Goal: Transaction & Acquisition: Book appointment/travel/reservation

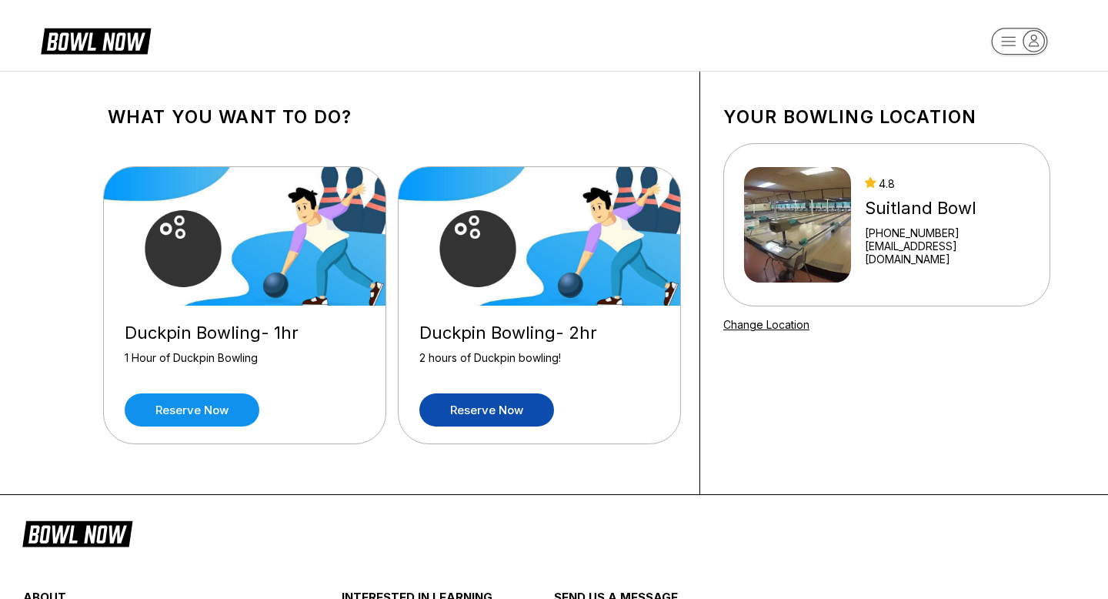
click at [507, 410] on link "Reserve now" at bounding box center [487, 409] width 135 height 33
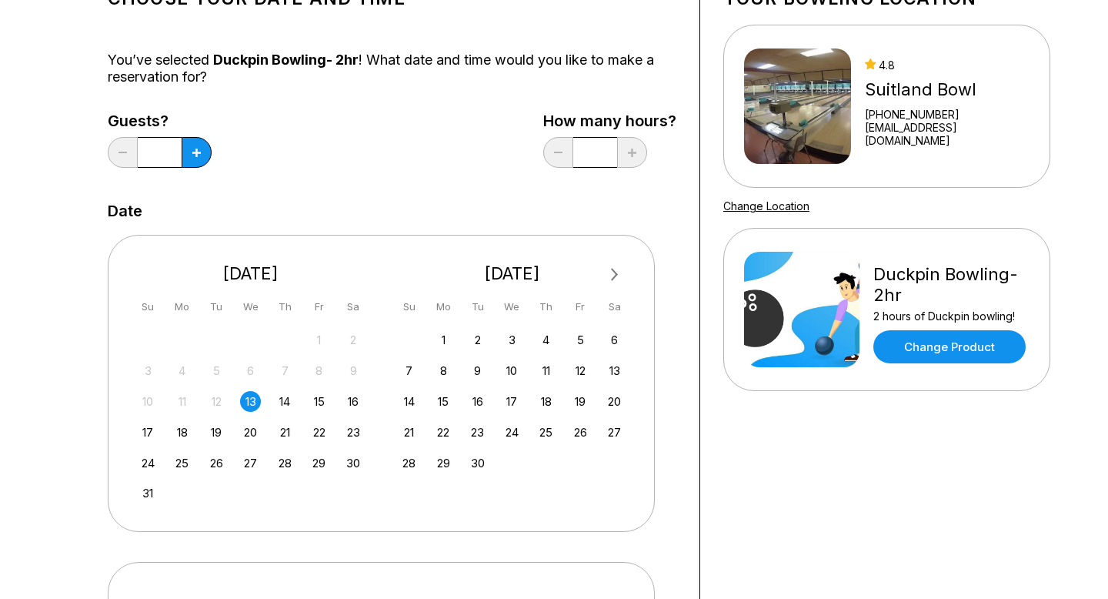
scroll to position [125, 0]
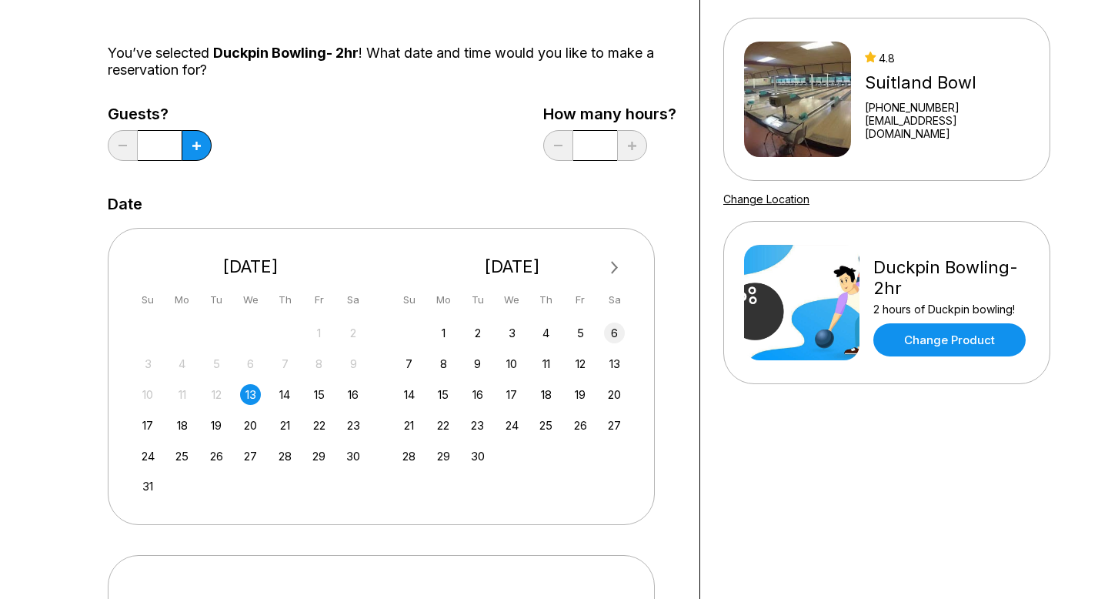
click at [618, 339] on div "6" at bounding box center [614, 333] width 21 height 21
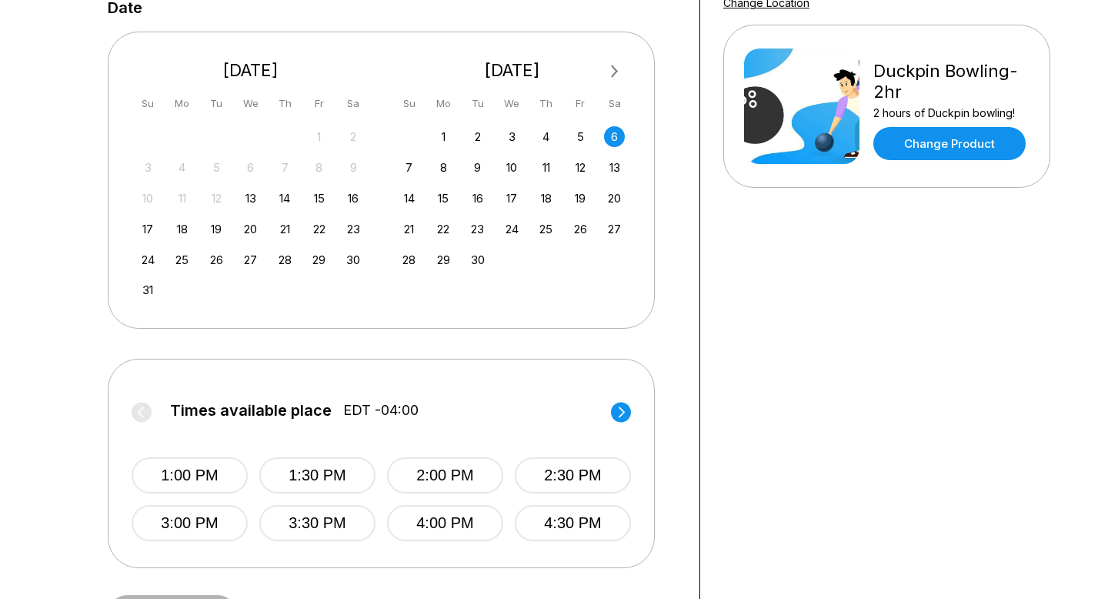
scroll to position [529, 0]
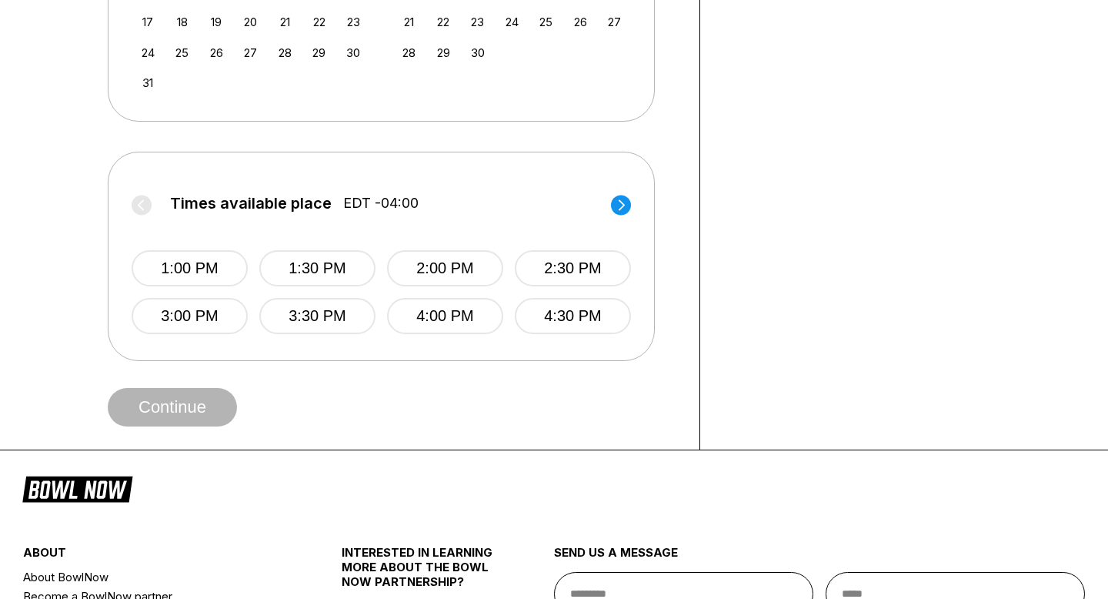
click at [622, 203] on icon at bounding box center [622, 204] width 6 height 11
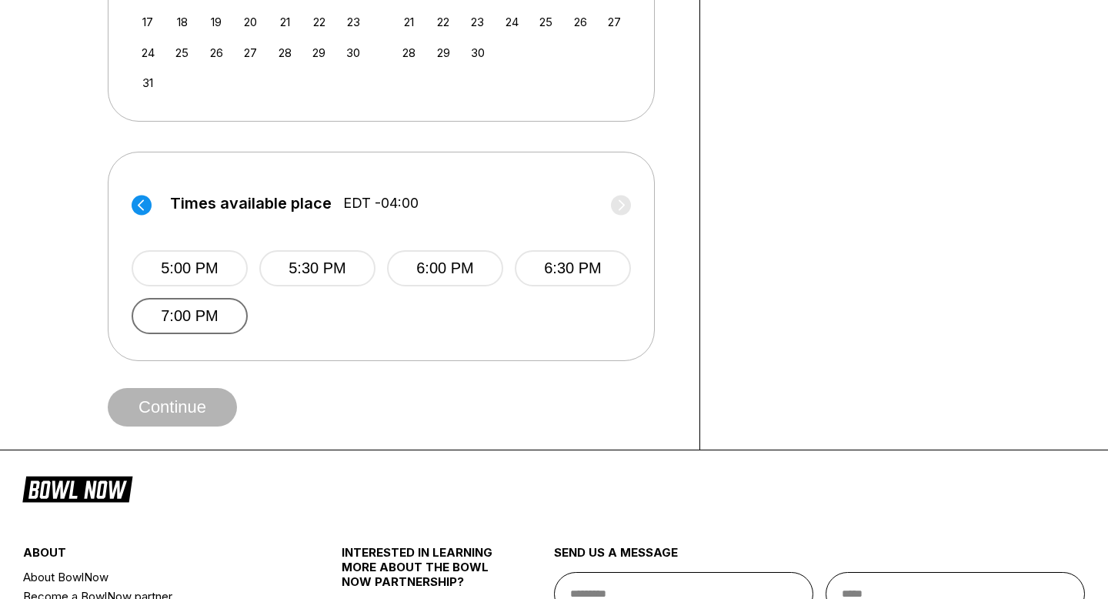
click at [208, 321] on button "7:00 PM" at bounding box center [190, 316] width 116 height 36
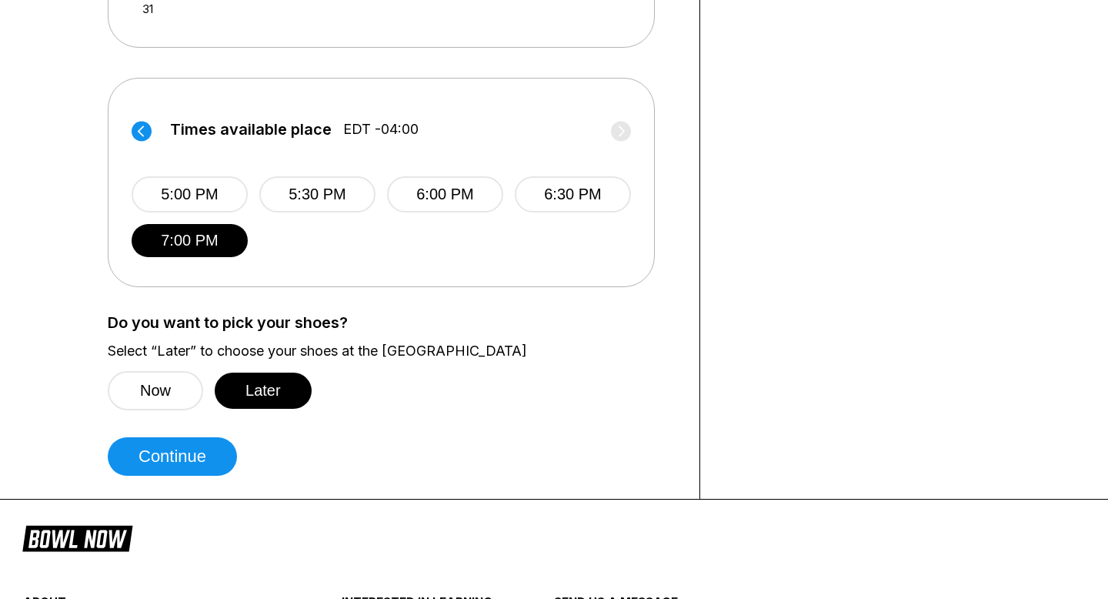
scroll to position [610, 0]
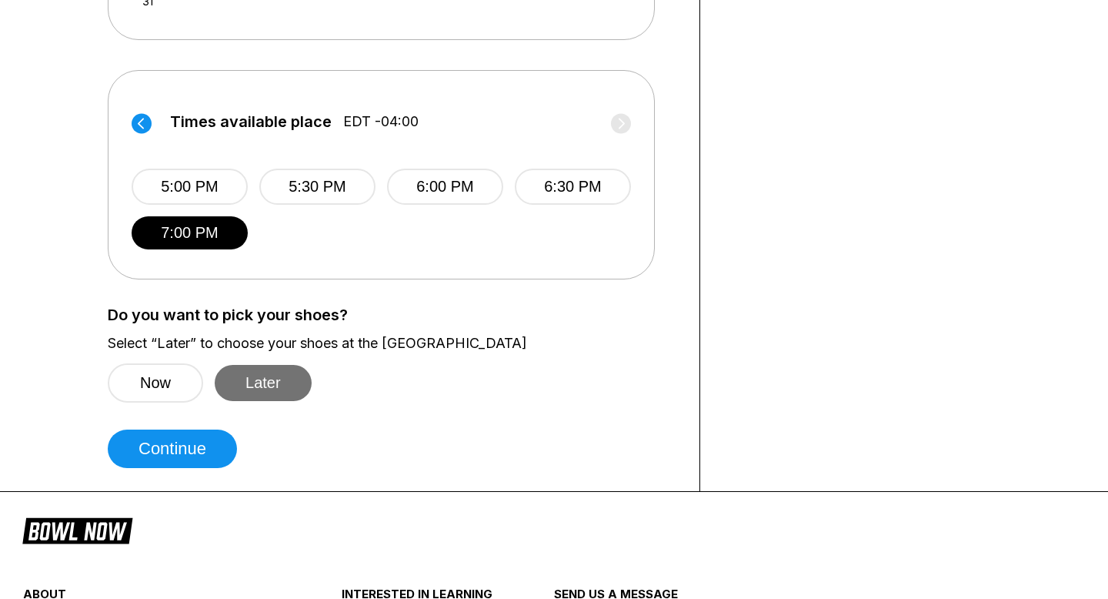
click at [265, 374] on button "Later" at bounding box center [263, 383] width 97 height 36
click at [161, 382] on button "Now" at bounding box center [155, 382] width 95 height 39
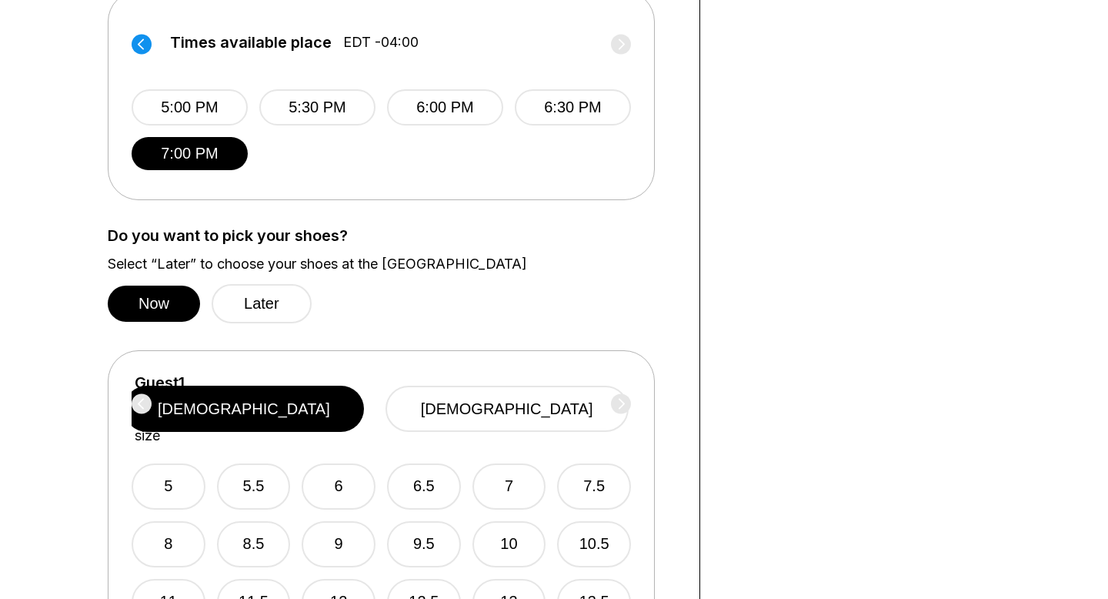
scroll to position [692, 0]
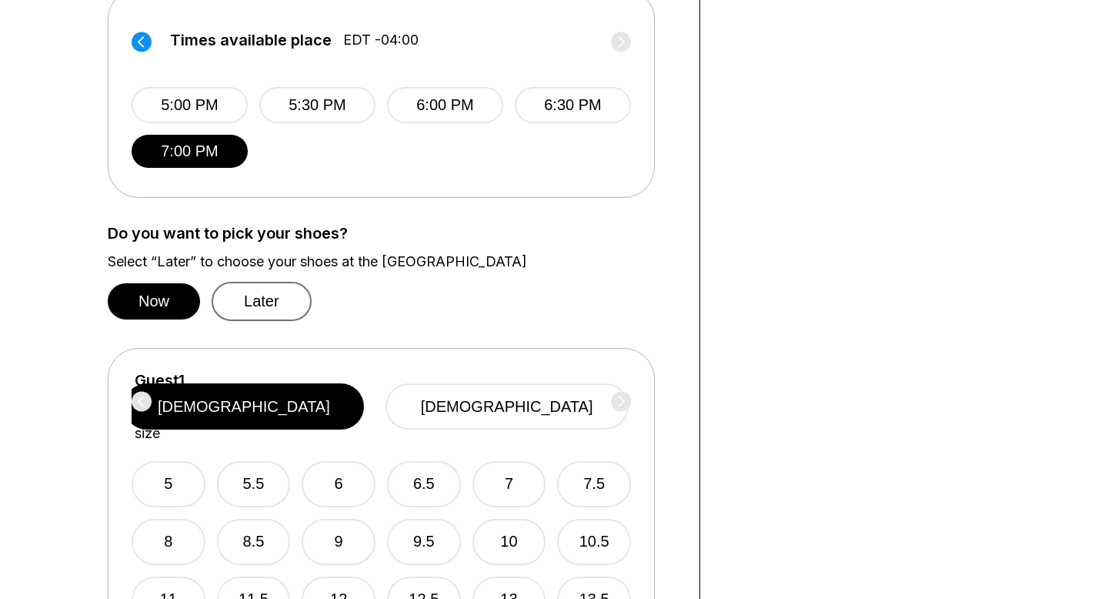
click at [261, 303] on button "Later" at bounding box center [262, 301] width 100 height 39
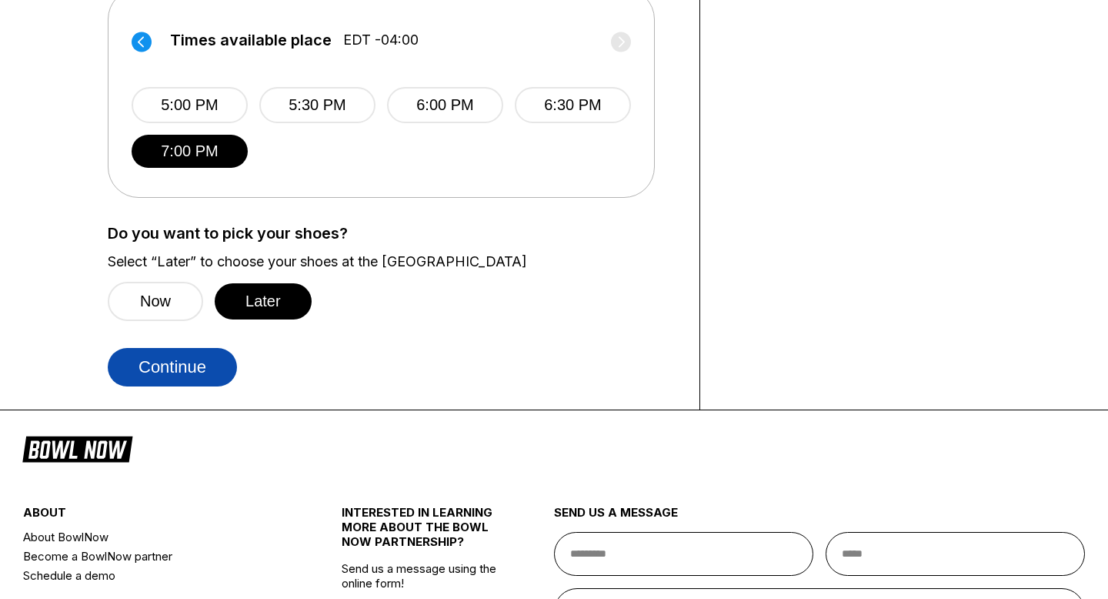
click at [197, 356] on button "Continue" at bounding box center [172, 367] width 129 height 38
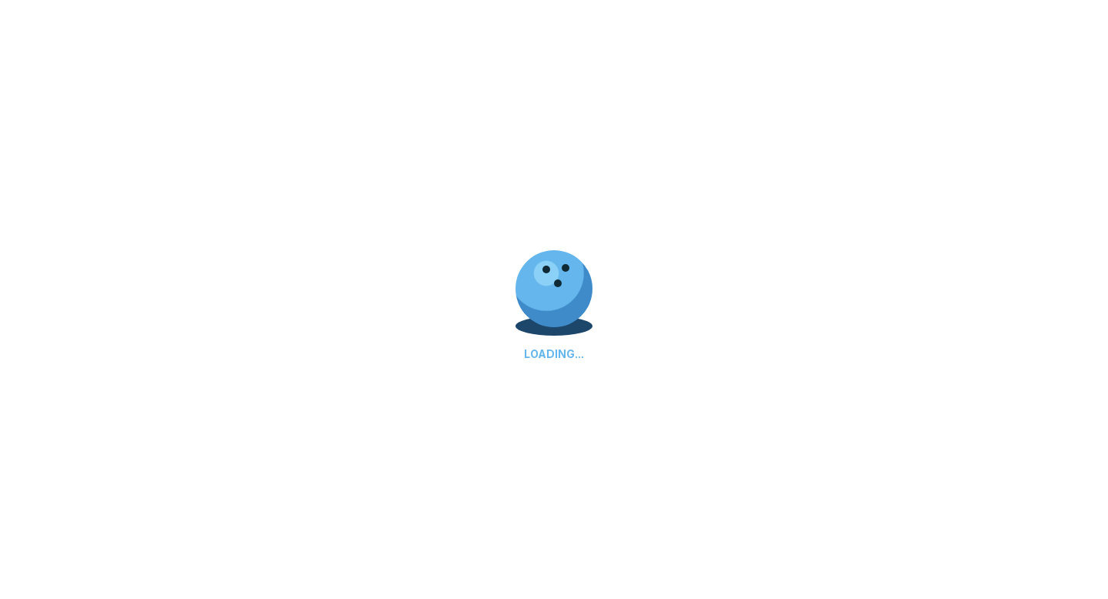
select select "**"
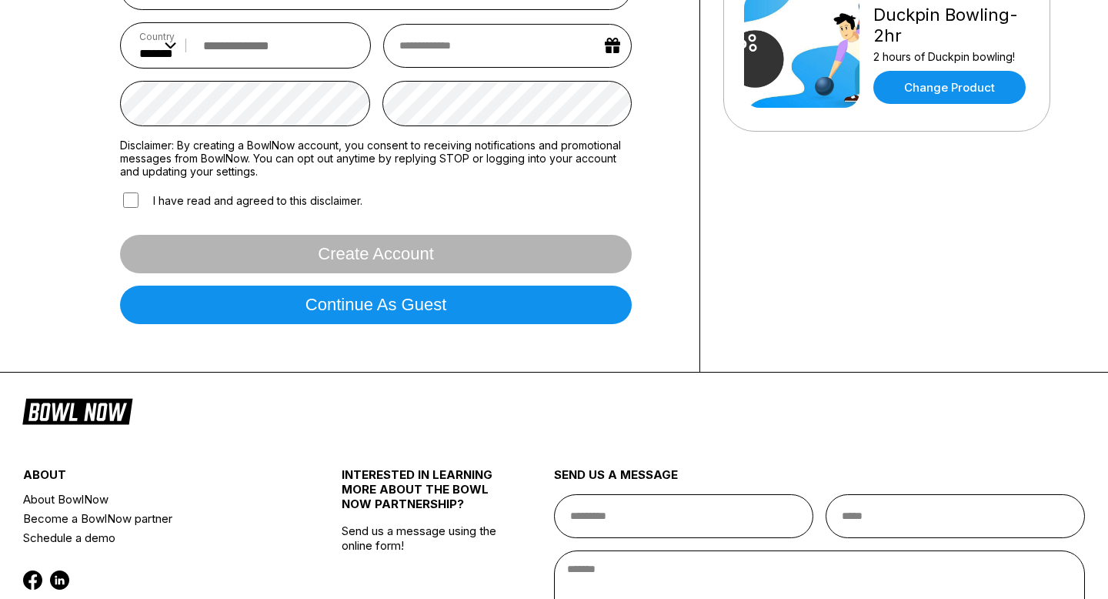
scroll to position [430, 0]
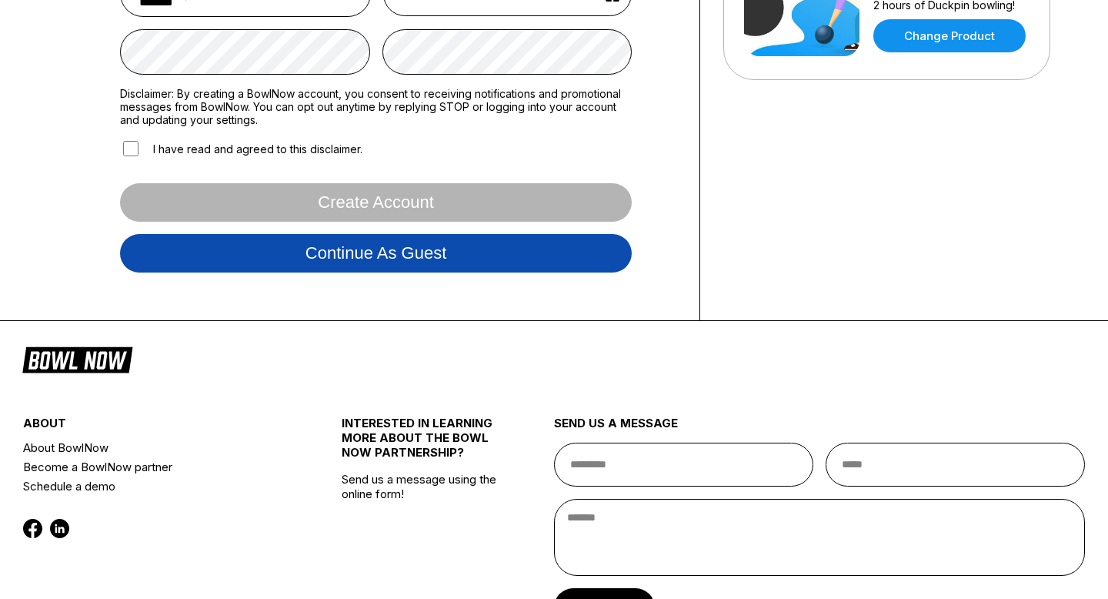
click at [420, 259] on button "Continue as guest" at bounding box center [376, 253] width 512 height 38
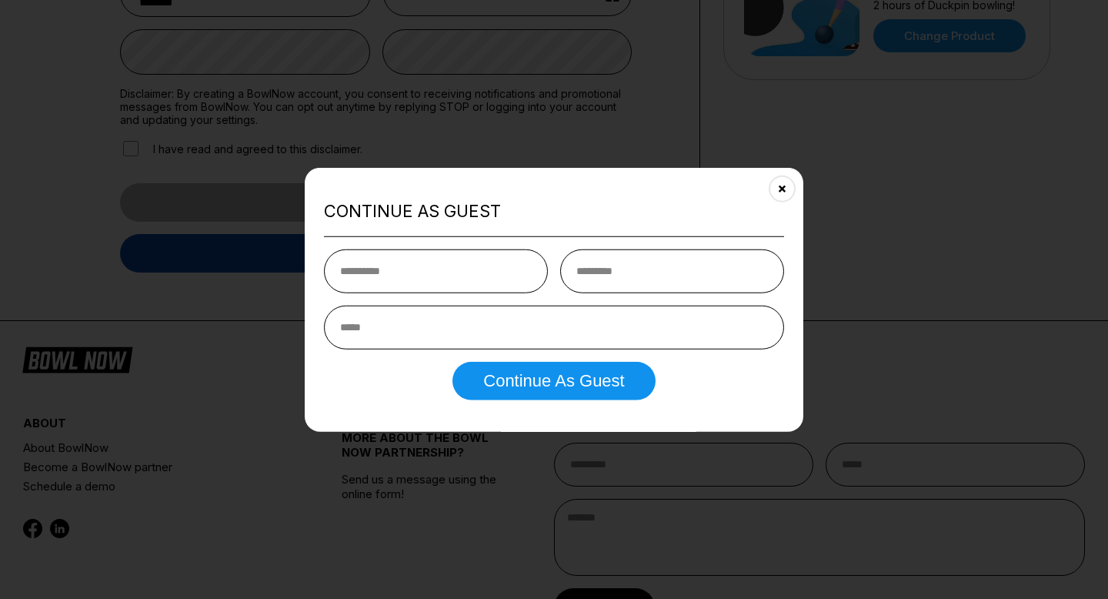
scroll to position [288, 0]
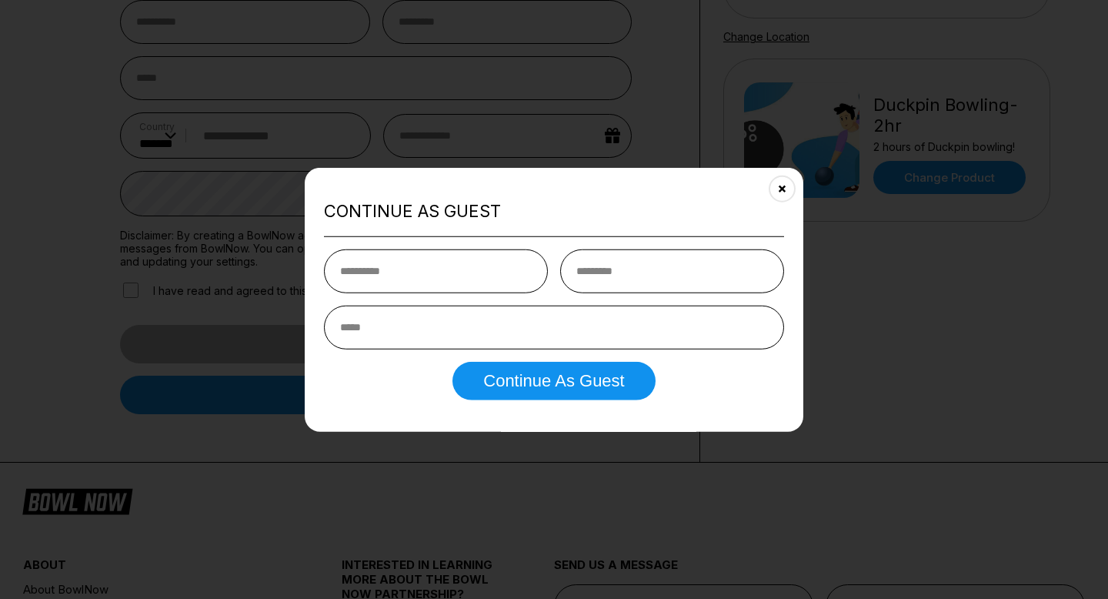
click at [462, 270] on input "text" at bounding box center [436, 271] width 224 height 44
type input "********"
click at [667, 279] on input "text" at bounding box center [672, 271] width 224 height 44
type input "***"
click at [509, 318] on input "email" at bounding box center [554, 327] width 460 height 44
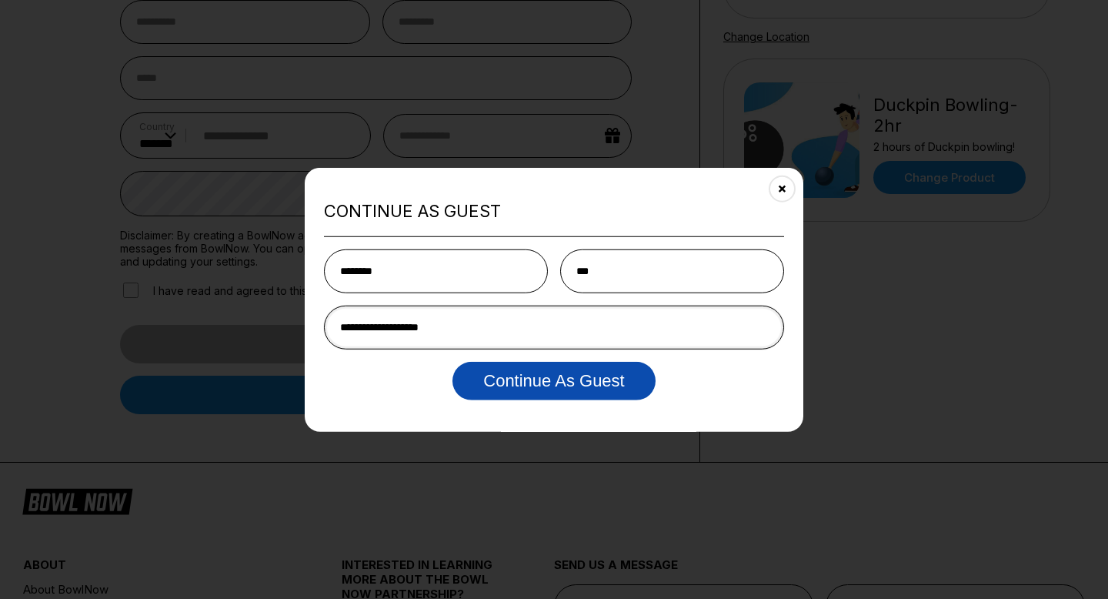
type input "**********"
click at [552, 376] on button "Continue as Guest" at bounding box center [554, 380] width 202 height 38
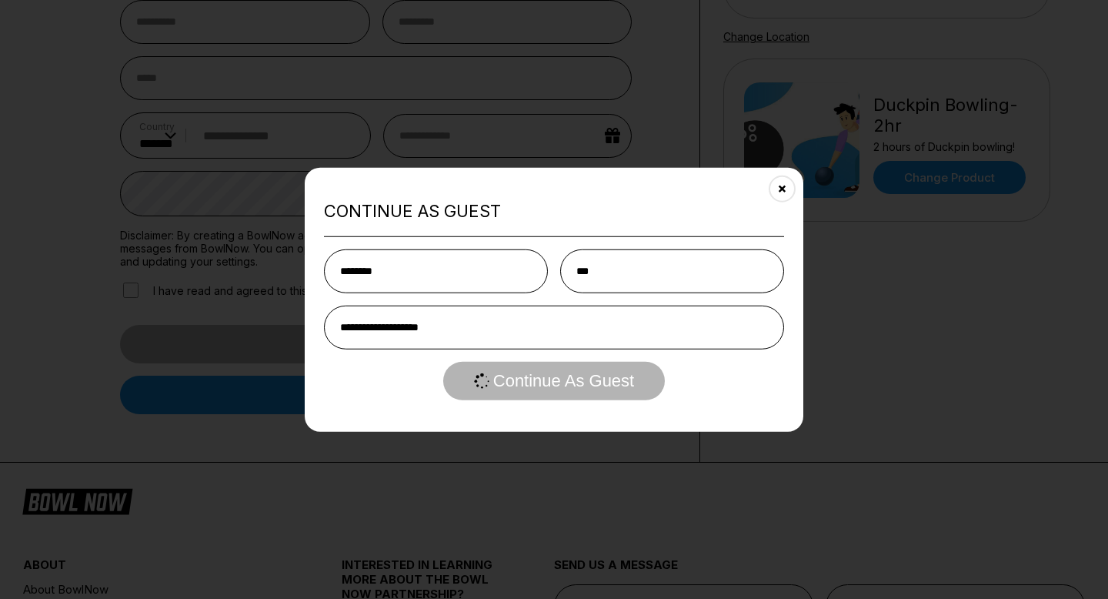
scroll to position [0, 0]
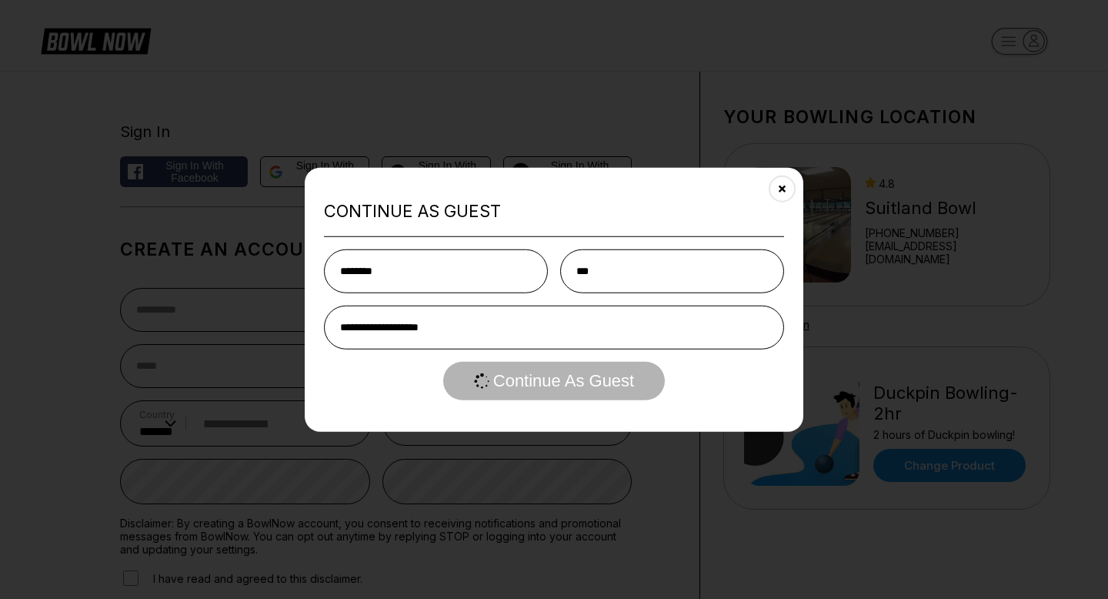
select select "**"
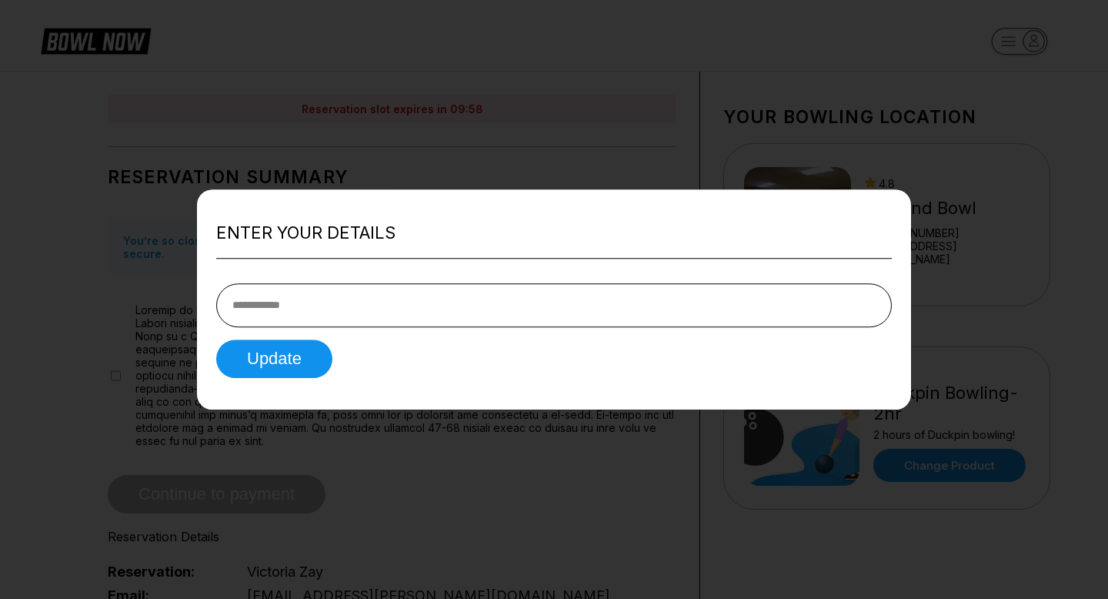
click at [406, 313] on input "tel" at bounding box center [554, 305] width 676 height 44
type input "**********"
click at [285, 367] on button "Update" at bounding box center [274, 358] width 116 height 38
click at [260, 361] on button "Update" at bounding box center [274, 358] width 116 height 38
click at [261, 362] on button "Update" at bounding box center [274, 358] width 116 height 38
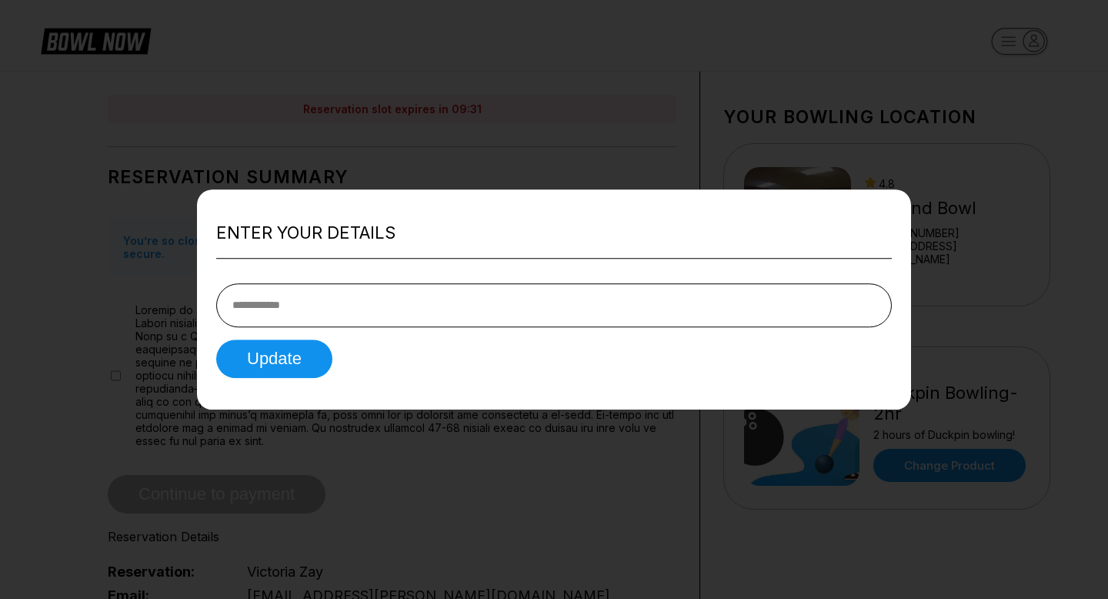
click at [844, 123] on div at bounding box center [554, 299] width 1108 height 599
